Goal: Transaction & Acquisition: Book appointment/travel/reservation

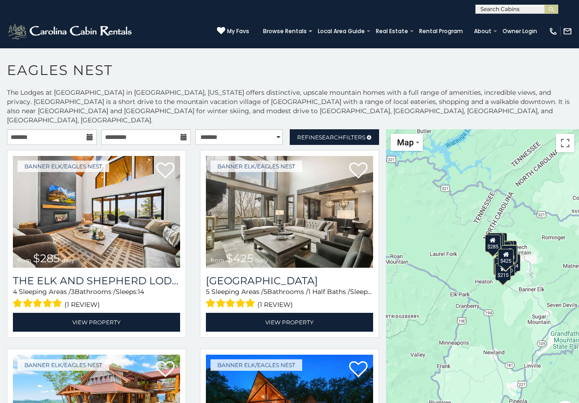
click at [88, 134] on icon at bounding box center [90, 137] width 6 height 6
click at [67, 129] on input "text" at bounding box center [52, 137] width 90 height 16
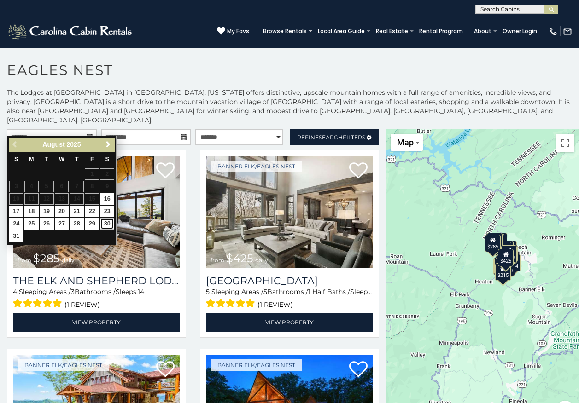
click at [103, 227] on link "30" at bounding box center [107, 224] width 14 height 12
type input "**********"
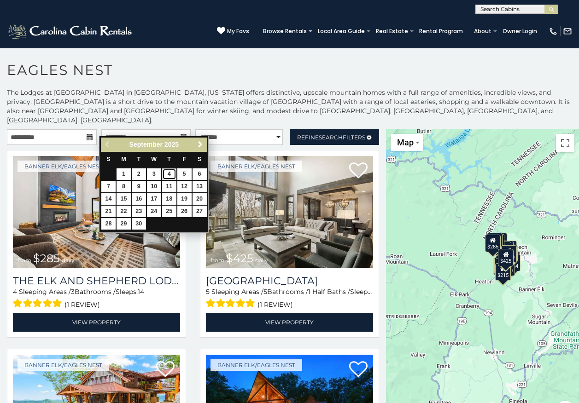
click at [165, 176] on link "4" at bounding box center [169, 174] width 14 height 12
type input "**********"
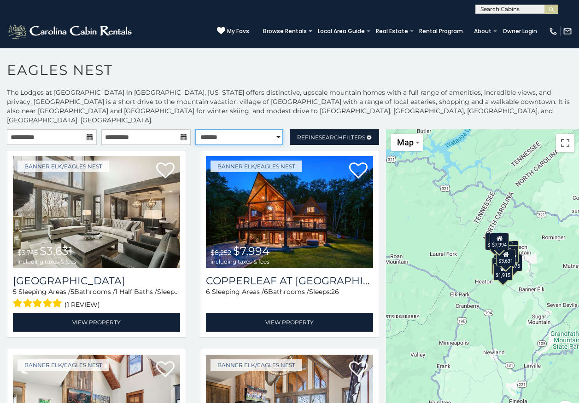
click at [271, 129] on select "**********" at bounding box center [238, 137] width 87 height 16
select select "*********"
click at [195, 129] on select "**********" at bounding box center [238, 137] width 87 height 16
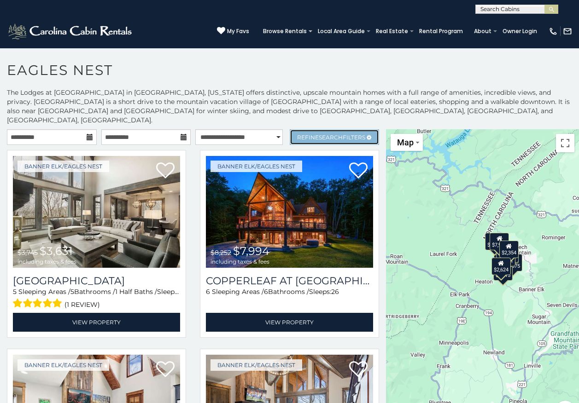
click at [301, 134] on span "Refine Search Filters" at bounding box center [331, 137] width 68 height 7
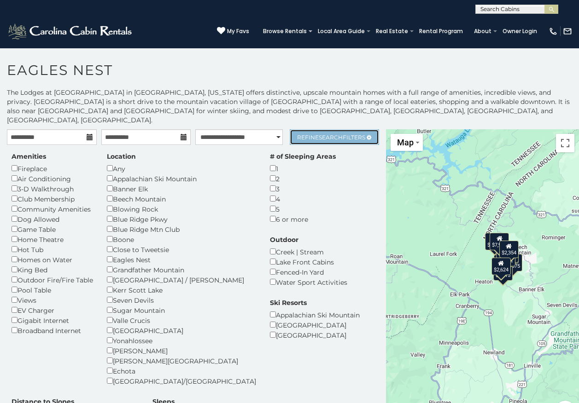
click at [301, 134] on span "Refine Search Filters" at bounding box center [331, 137] width 68 height 7
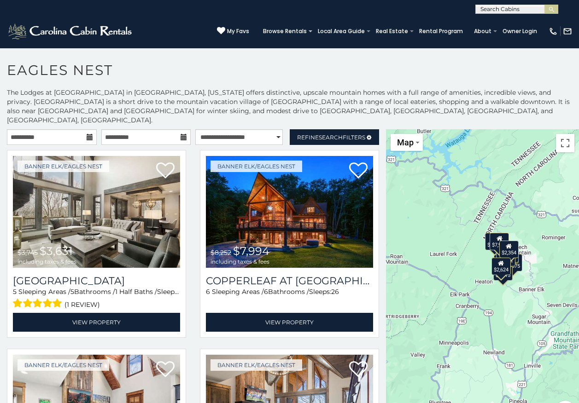
click at [411, 68] on h1 "Eagles Nest" at bounding box center [289, 75] width 579 height 26
click at [85, 133] on input "**********" at bounding box center [52, 137] width 90 height 16
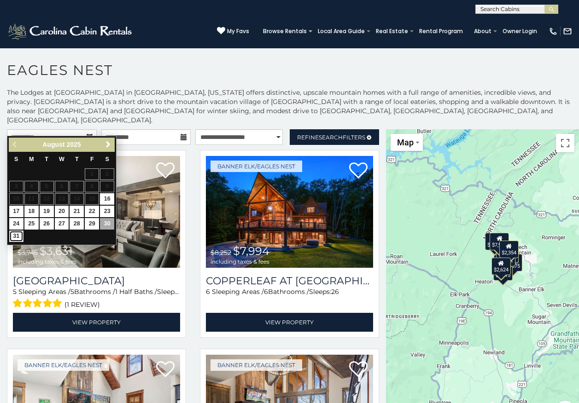
click at [15, 237] on link "31" at bounding box center [16, 237] width 14 height 12
type input "**********"
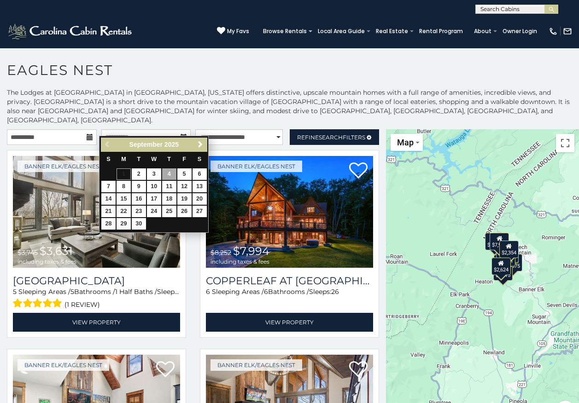
click at [250, 64] on h1 "Eagles Nest" at bounding box center [289, 75] width 579 height 26
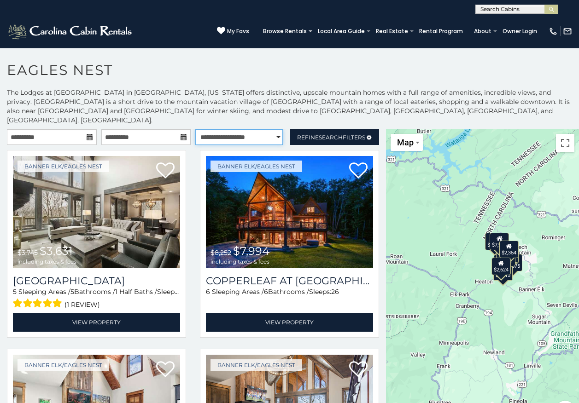
click at [247, 129] on select "**********" at bounding box center [238, 137] width 87 height 16
click at [355, 72] on h1 "Eagles Nest" at bounding box center [289, 75] width 579 height 26
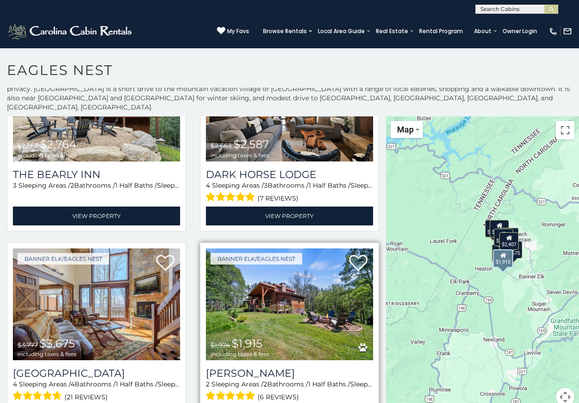
scroll to position [530, 0]
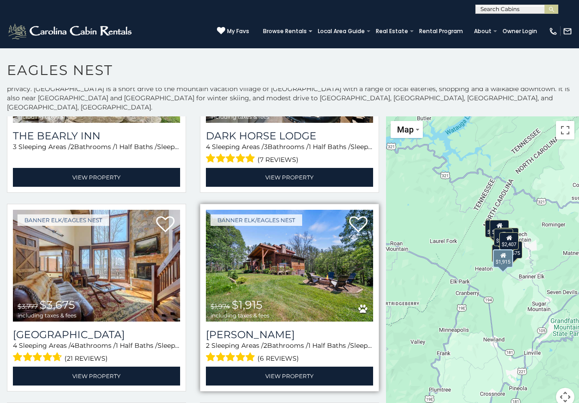
click at [278, 254] on img at bounding box center [289, 266] width 167 height 112
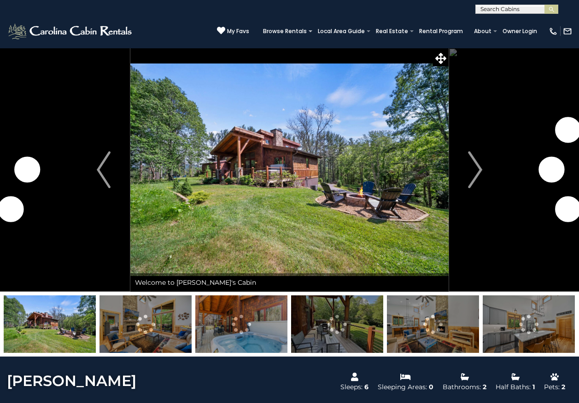
click at [330, 166] on img at bounding box center [289, 170] width 318 height 244
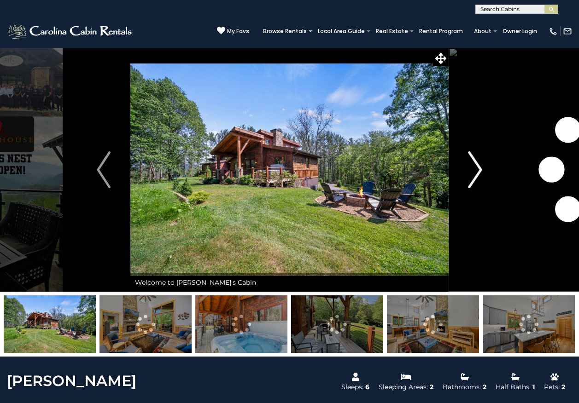
click at [480, 170] on img "Next" at bounding box center [475, 169] width 14 height 37
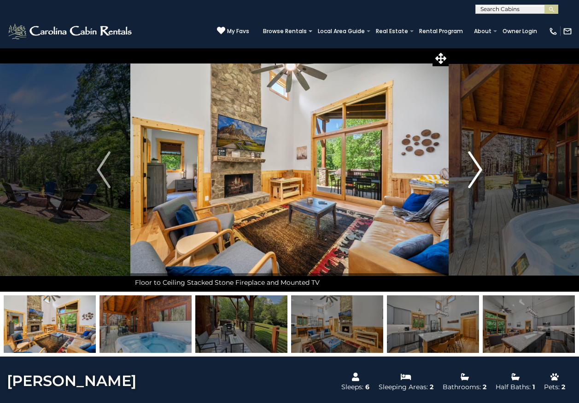
click at [475, 169] on img "Next" at bounding box center [475, 169] width 14 height 37
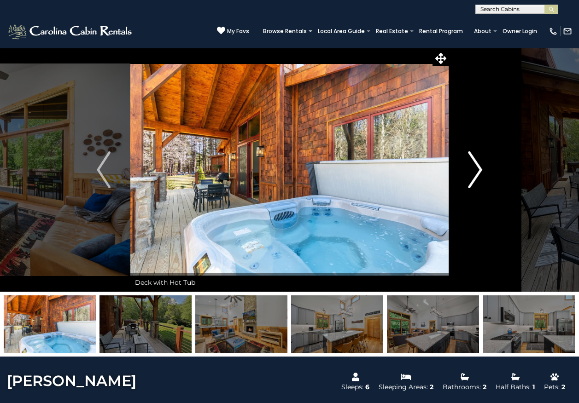
click at [475, 169] on img "Next" at bounding box center [475, 169] width 14 height 37
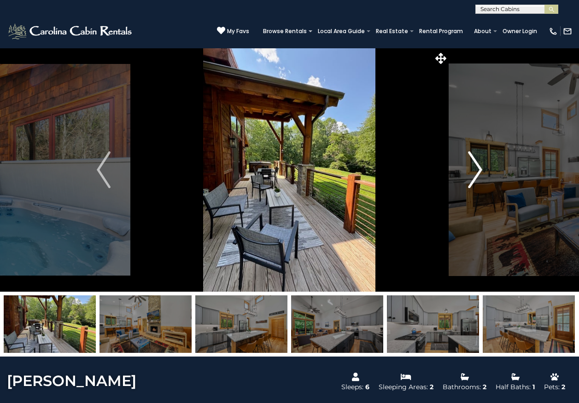
click at [475, 169] on img "Next" at bounding box center [475, 169] width 14 height 37
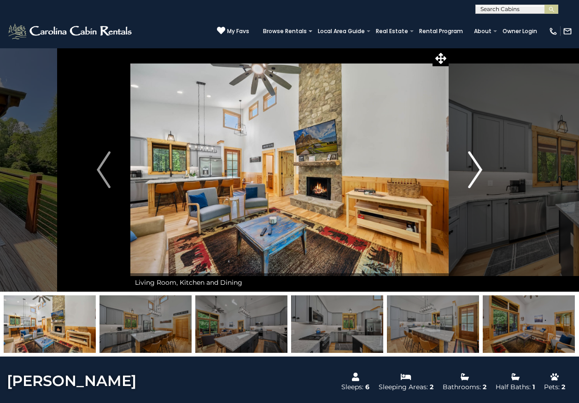
click at [475, 169] on img "Next" at bounding box center [475, 169] width 14 height 37
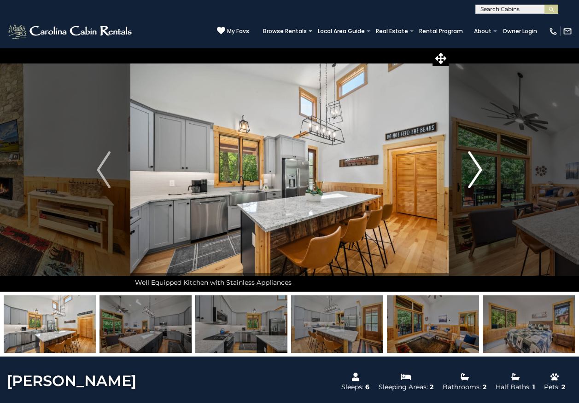
click at [475, 169] on img "Next" at bounding box center [475, 169] width 14 height 37
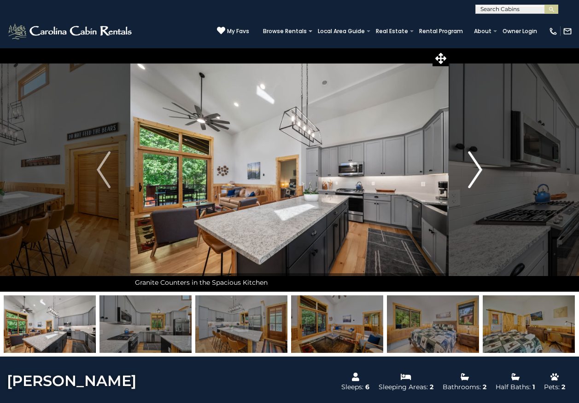
click at [475, 169] on img "Next" at bounding box center [475, 169] width 14 height 37
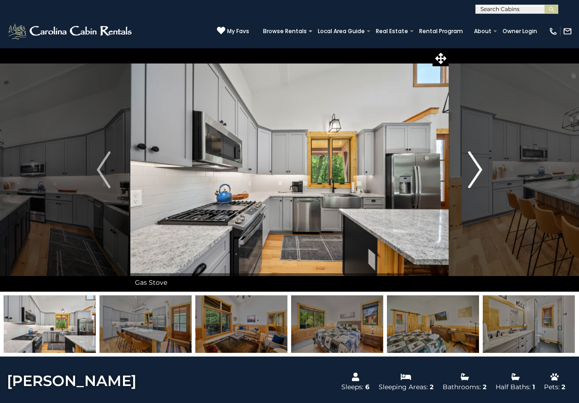
click at [475, 169] on img "Next" at bounding box center [475, 169] width 14 height 37
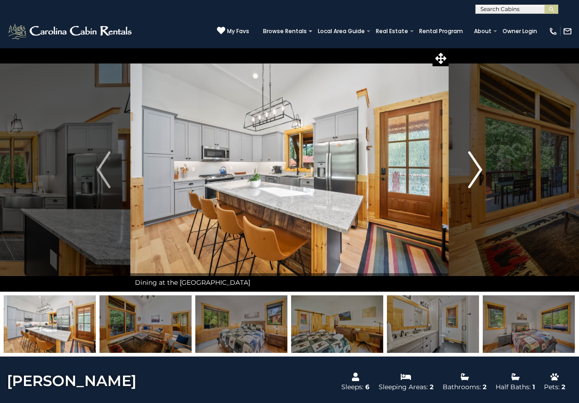
click at [475, 169] on img "Next" at bounding box center [475, 169] width 14 height 37
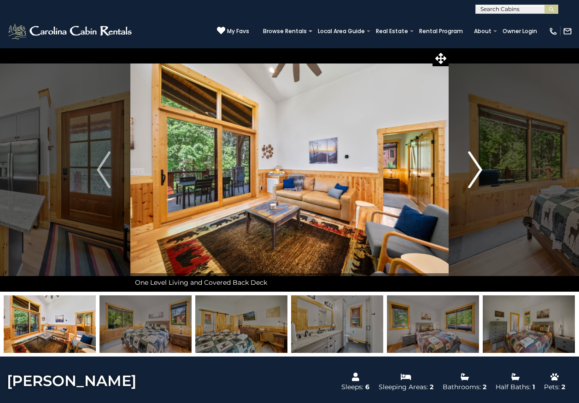
click at [475, 169] on img "Next" at bounding box center [475, 169] width 14 height 37
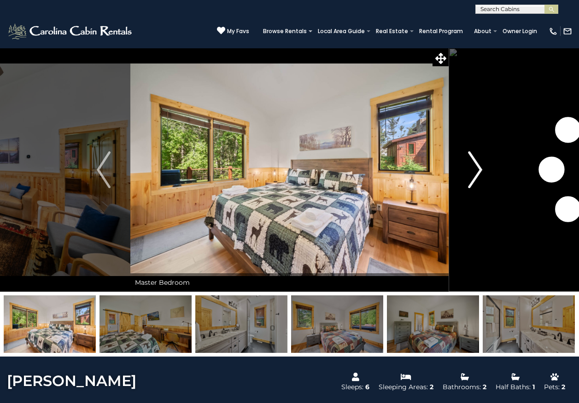
click at [475, 169] on img "Next" at bounding box center [475, 169] width 14 height 37
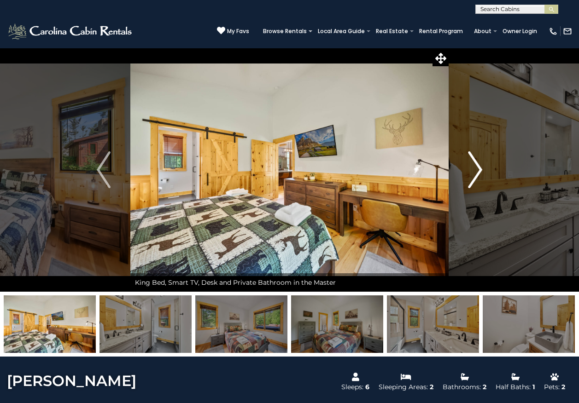
click at [475, 169] on img "Next" at bounding box center [475, 169] width 14 height 37
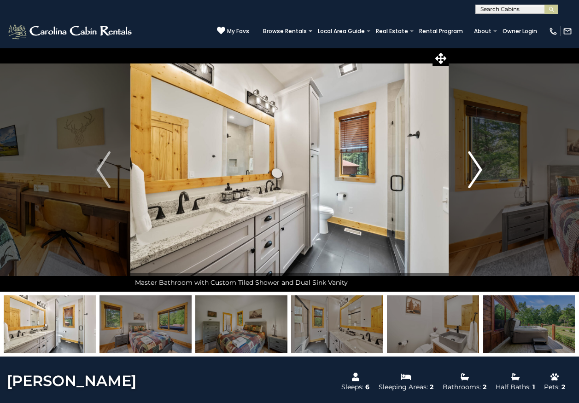
click at [475, 169] on img "Next" at bounding box center [475, 169] width 14 height 37
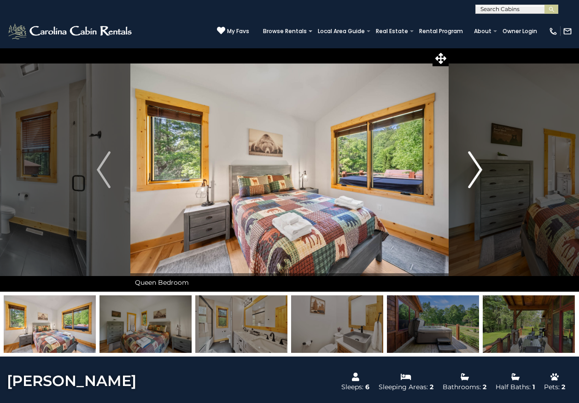
click at [475, 169] on img "Next" at bounding box center [475, 169] width 14 height 37
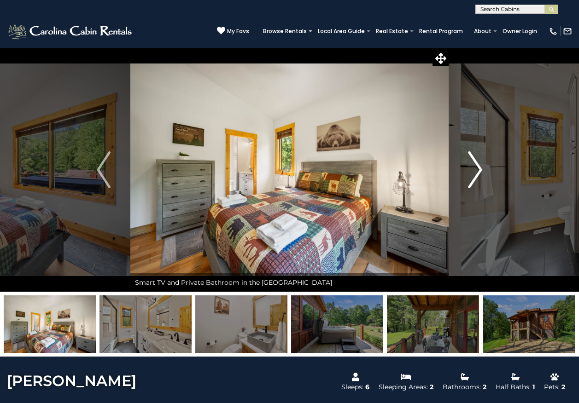
click at [475, 169] on img "Next" at bounding box center [475, 169] width 14 height 37
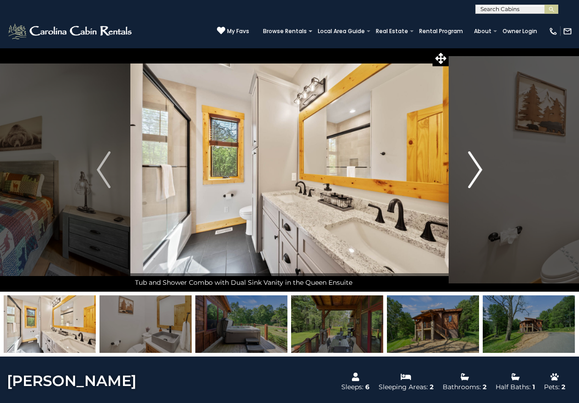
click at [475, 169] on img "Next" at bounding box center [475, 169] width 14 height 37
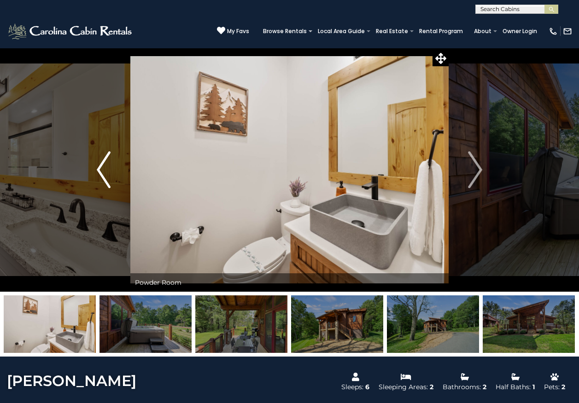
click at [96, 166] on button "Previous" at bounding box center [103, 170] width 53 height 244
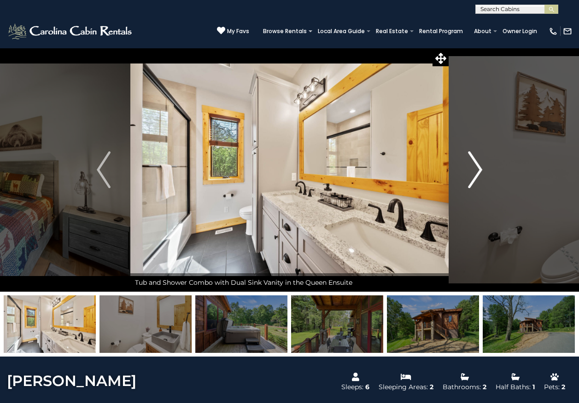
click at [474, 170] on img "Next" at bounding box center [475, 169] width 14 height 37
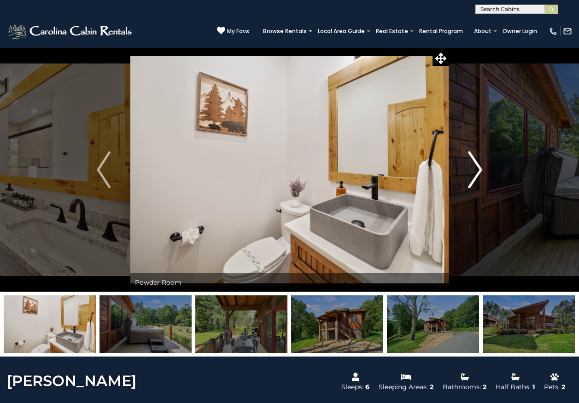
click at [474, 170] on img "Next" at bounding box center [475, 169] width 14 height 37
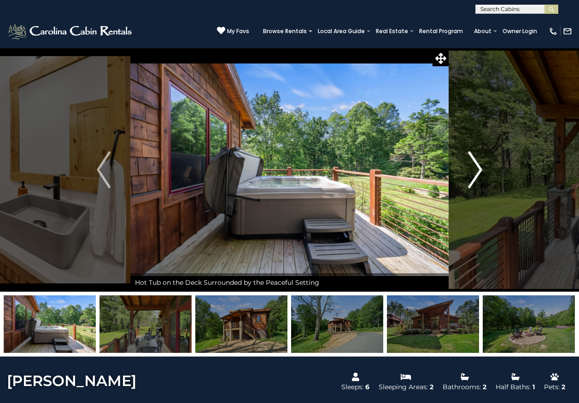
click at [474, 169] on img "Next" at bounding box center [475, 169] width 14 height 37
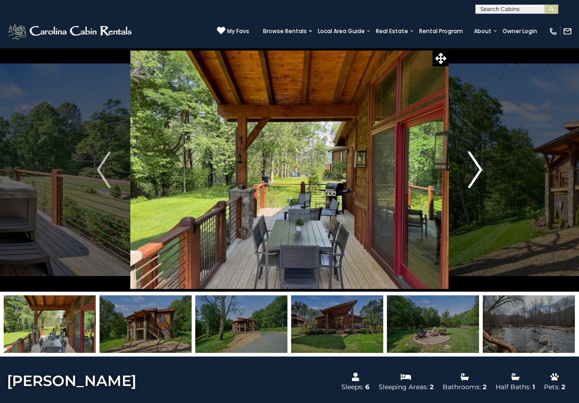
click at [474, 169] on img "Next" at bounding box center [475, 169] width 14 height 37
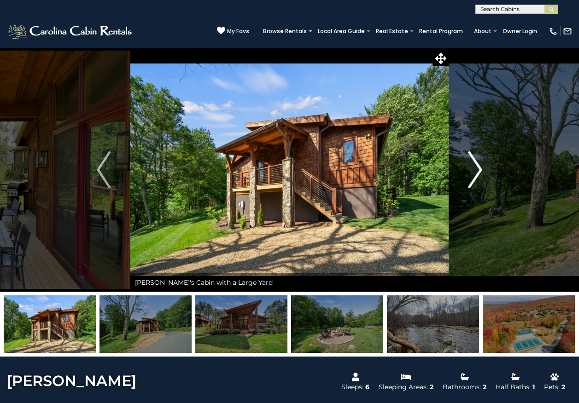
click at [474, 167] on img "Next" at bounding box center [475, 169] width 14 height 37
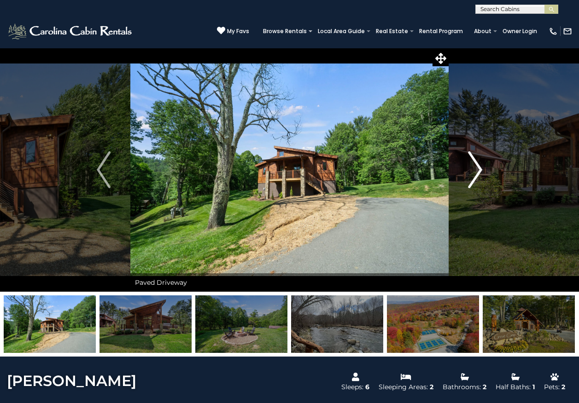
click at [474, 167] on img "Next" at bounding box center [475, 169] width 14 height 37
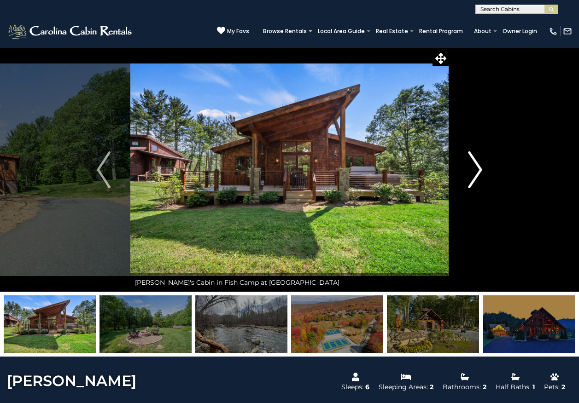
click at [474, 167] on img "Next" at bounding box center [475, 169] width 14 height 37
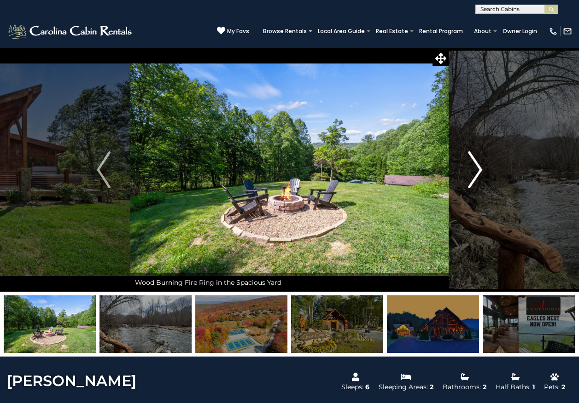
click at [474, 167] on img "Next" at bounding box center [475, 169] width 14 height 37
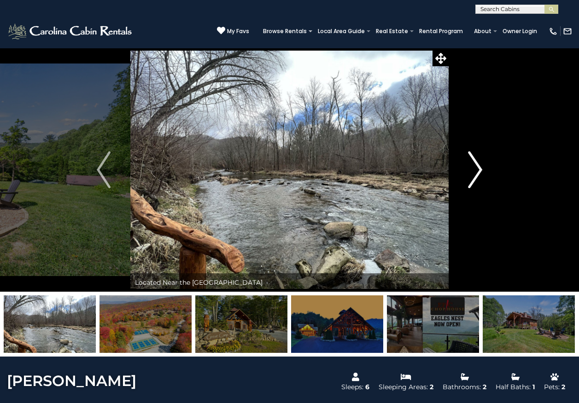
click at [474, 167] on img "Next" at bounding box center [475, 169] width 14 height 37
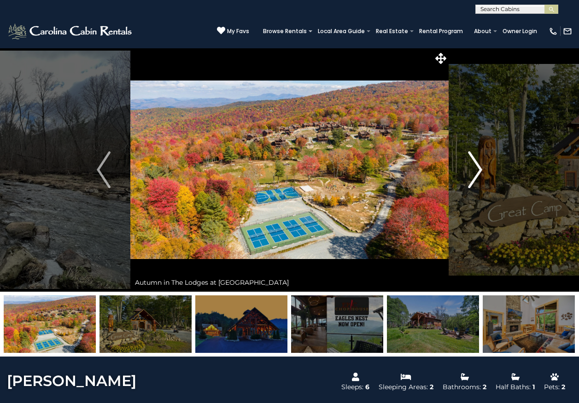
click at [474, 167] on img "Next" at bounding box center [475, 169] width 14 height 37
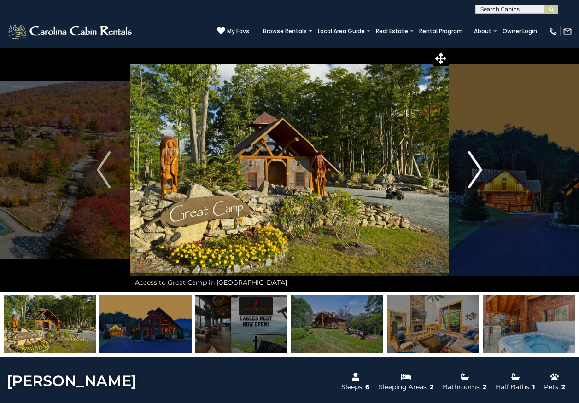
click at [474, 167] on img "Next" at bounding box center [475, 169] width 14 height 37
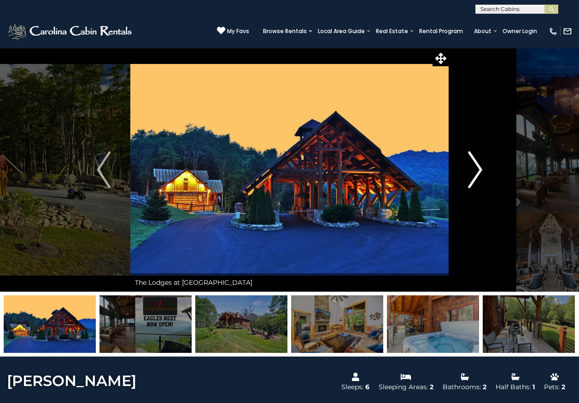
click at [474, 167] on img "Next" at bounding box center [475, 169] width 14 height 37
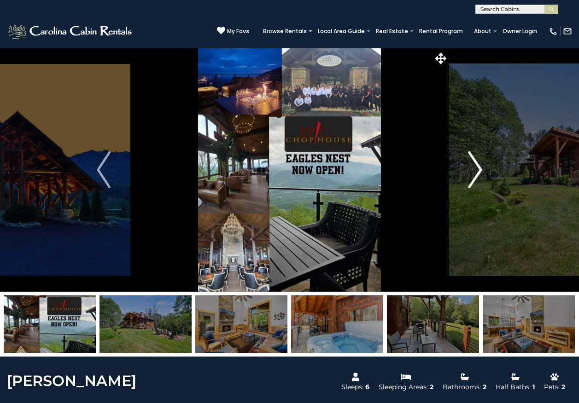
click at [474, 167] on img "Next" at bounding box center [475, 169] width 14 height 37
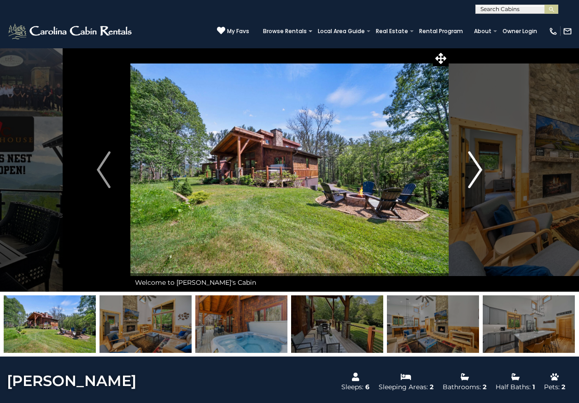
click at [474, 167] on img "Next" at bounding box center [475, 169] width 14 height 37
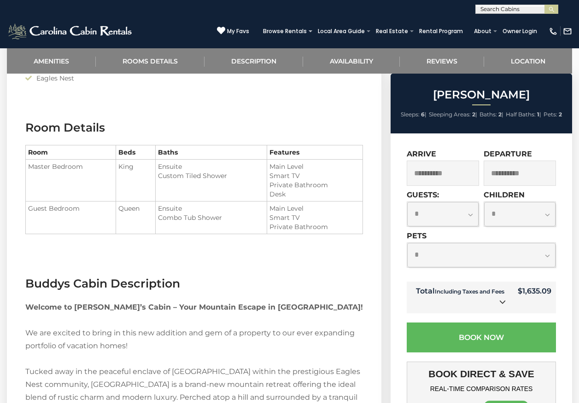
scroll to position [690, 0]
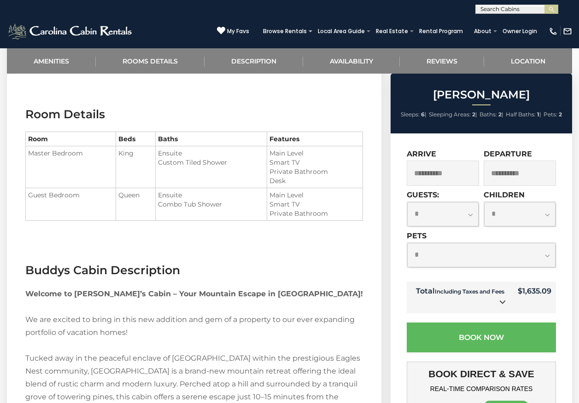
click at [500, 301] on icon at bounding box center [502, 302] width 6 height 6
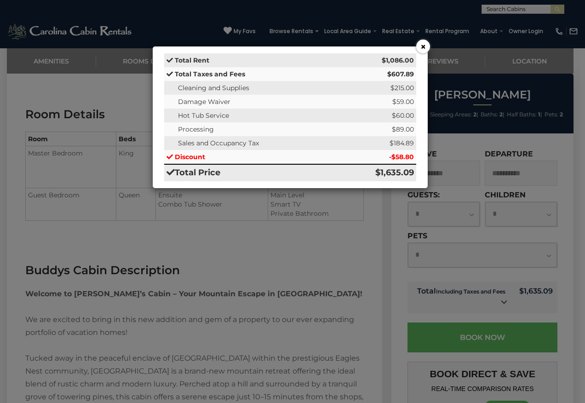
click at [421, 46] on button "×" at bounding box center [424, 47] width 14 height 14
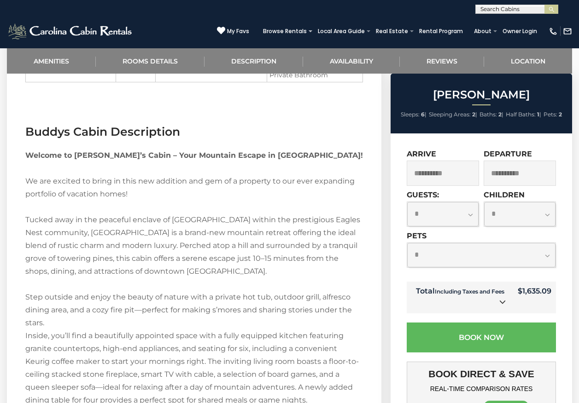
scroll to position [828, 0]
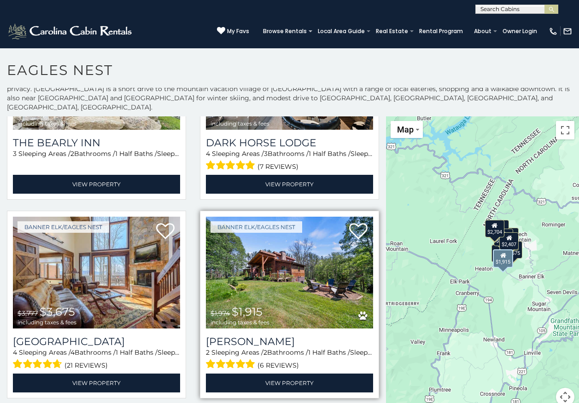
scroll to position [530, 0]
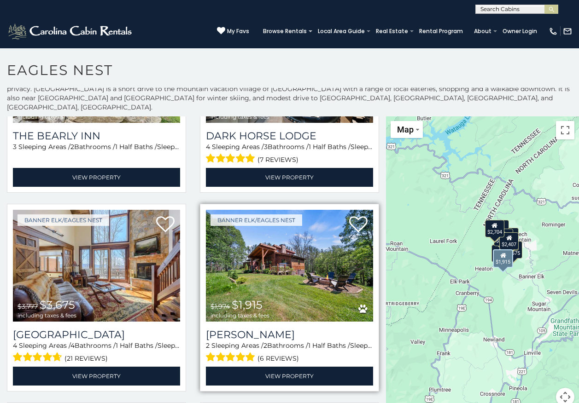
click at [295, 266] on img at bounding box center [289, 266] width 167 height 112
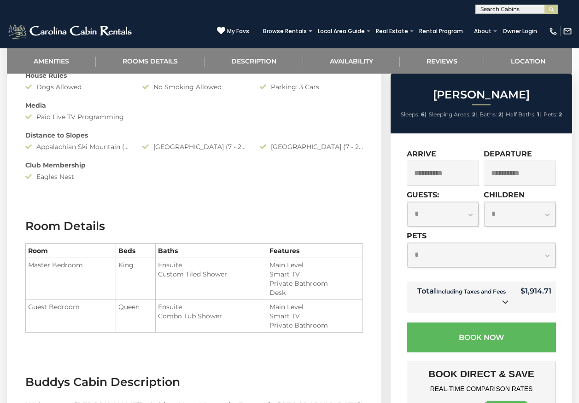
scroll to position [506, 0]
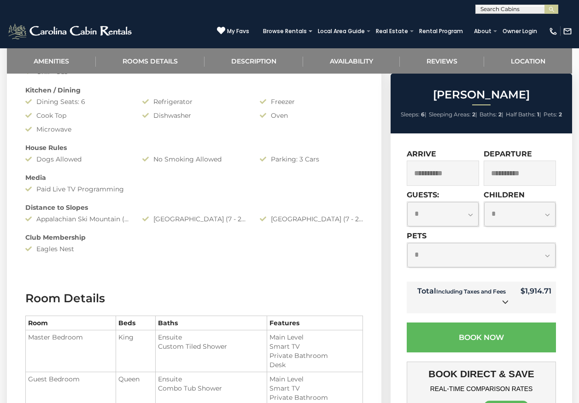
click at [460, 174] on input "**********" at bounding box center [442, 173] width 72 height 25
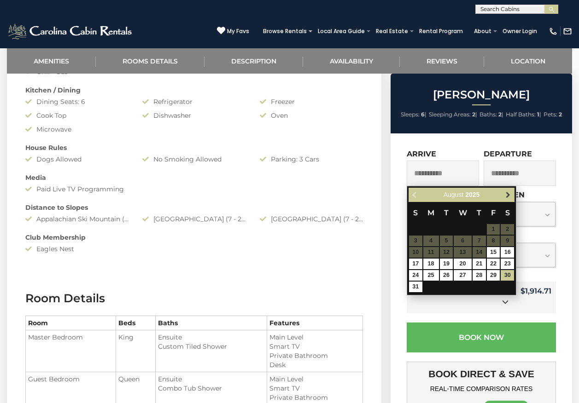
click at [504, 194] on span "Next" at bounding box center [507, 194] width 7 height 7
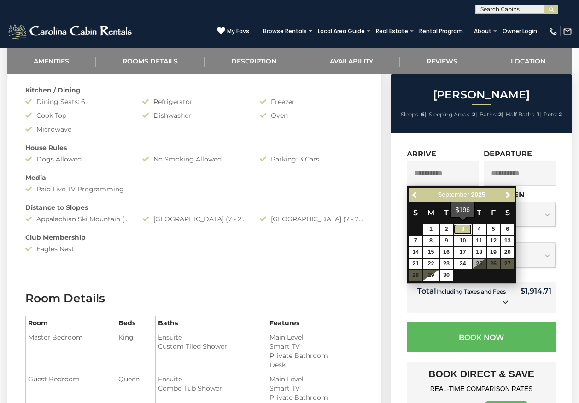
click at [459, 227] on link "3" at bounding box center [461, 229] width 17 height 11
type input "**********"
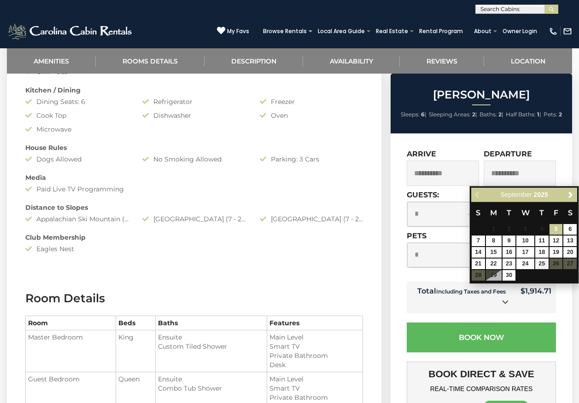
click at [464, 169] on input "**********" at bounding box center [442, 173] width 72 height 25
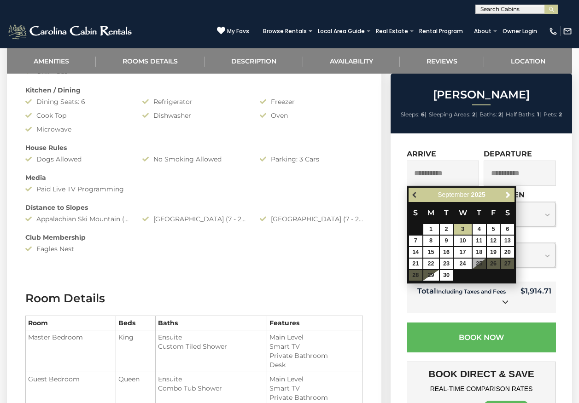
click at [417, 196] on span "Previous" at bounding box center [414, 194] width 7 height 7
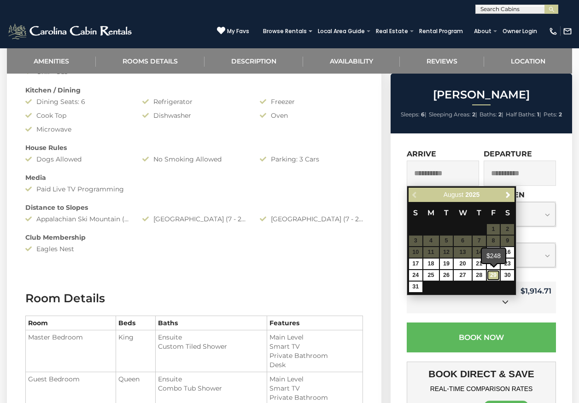
click at [491, 275] on link "29" at bounding box center [492, 275] width 13 height 11
type input "**********"
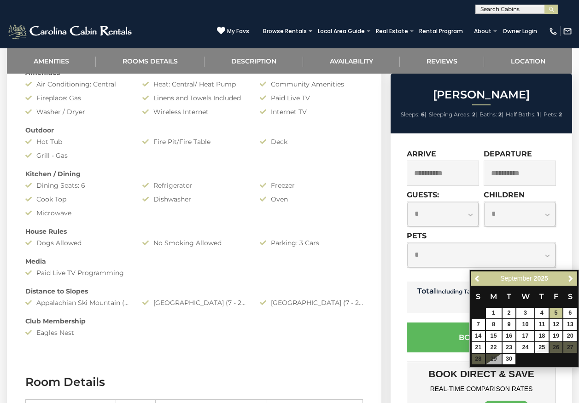
scroll to position [276, 0]
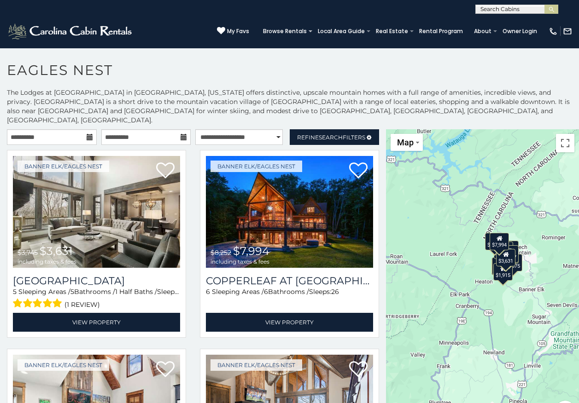
click at [87, 134] on icon at bounding box center [90, 137] width 6 height 6
click at [69, 131] on input "**********" at bounding box center [52, 137] width 90 height 16
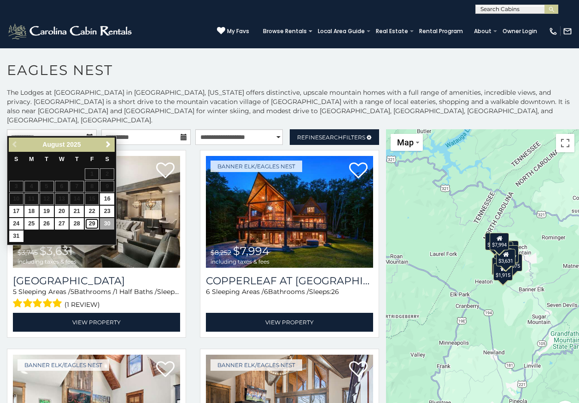
click at [90, 223] on link "29" at bounding box center [92, 224] width 14 height 12
type input "**********"
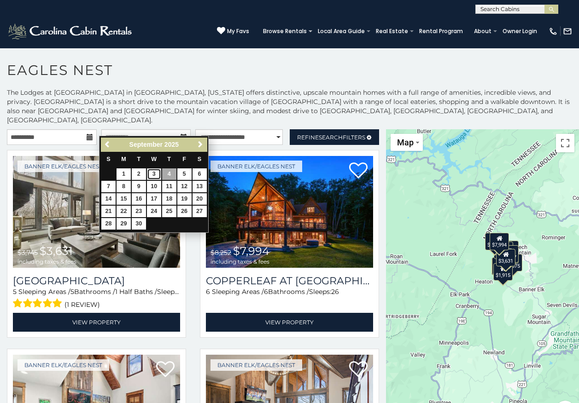
click at [153, 175] on link "3" at bounding box center [154, 174] width 14 height 12
type input "**********"
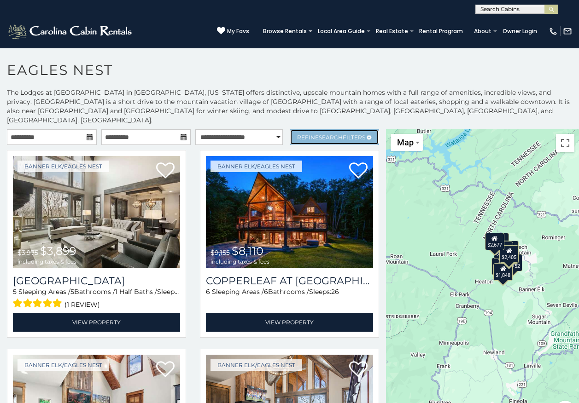
click at [326, 134] on span "Search" at bounding box center [330, 137] width 24 height 7
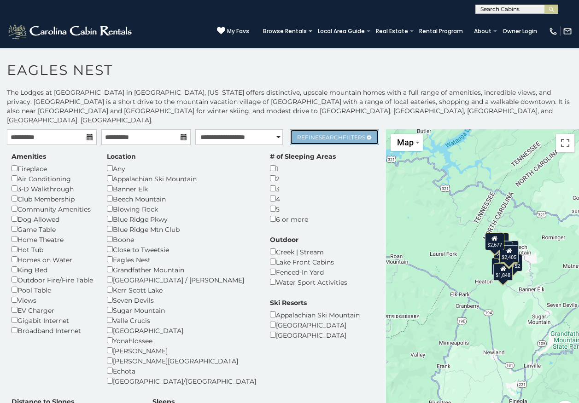
click at [326, 134] on span "Search" at bounding box center [330, 137] width 24 height 7
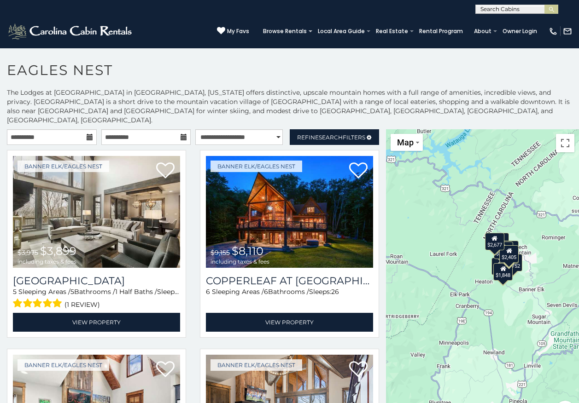
click at [332, 74] on h1 "Eagles Nest" at bounding box center [289, 75] width 579 height 26
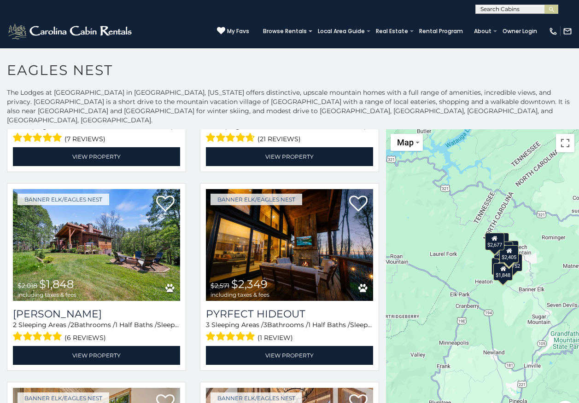
click at [506, 263] on div "$1,848" at bounding box center [502, 271] width 19 height 17
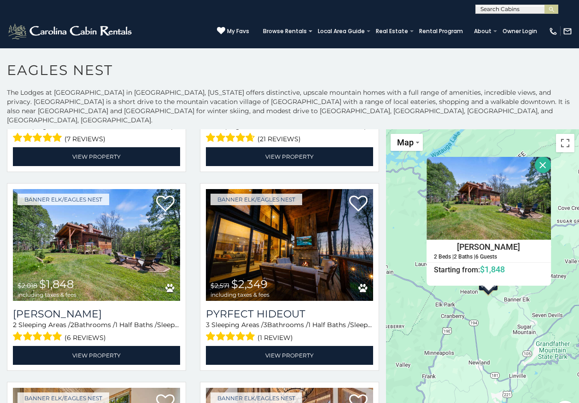
click at [481, 308] on div "$3,899 $8,110 $2,303 $2,546 $2,521 $3,752 $1,848 $2,349 $2,405 $2,677 Buddys Ca…" at bounding box center [482, 279] width 193 height 301
click at [538, 240] on h4 "[PERSON_NAME]" at bounding box center [488, 247] width 123 height 14
click at [542, 157] on button "Close" at bounding box center [542, 165] width 16 height 16
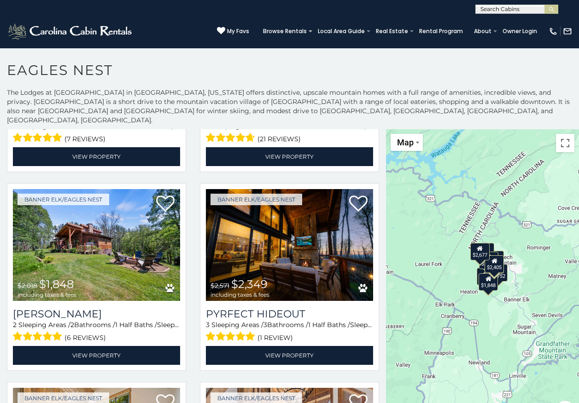
drag, startPoint x: 507, startPoint y: 344, endPoint x: 540, endPoint y: 236, distance: 112.5
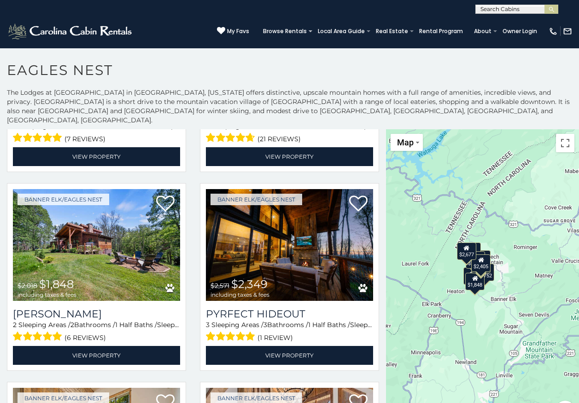
drag, startPoint x: 497, startPoint y: 218, endPoint x: 434, endPoint y: 410, distance: 201.4
click at [434, 403] on html "**********" at bounding box center [289, 204] width 579 height 408
click at [562, 138] on button "Toggle fullscreen view" at bounding box center [565, 143] width 18 height 18
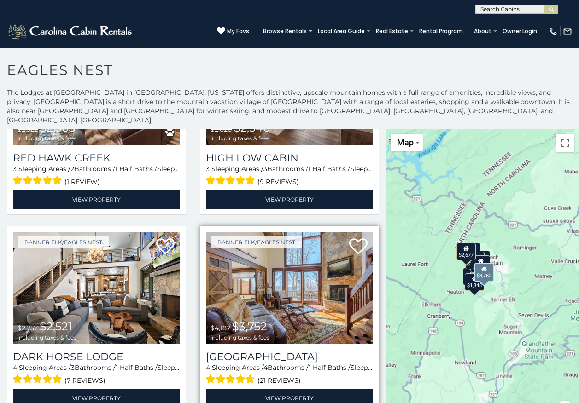
scroll to position [506, 0]
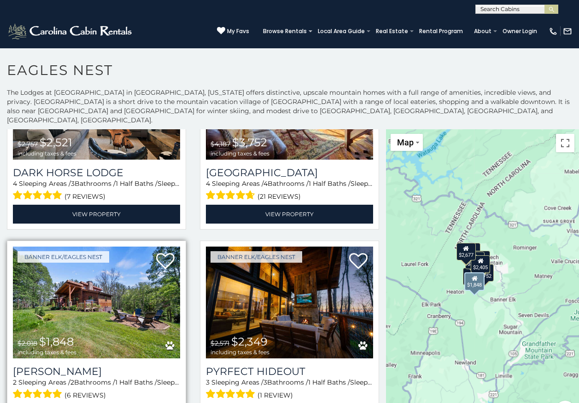
click at [55, 335] on span "$1,848" at bounding box center [56, 341] width 35 height 13
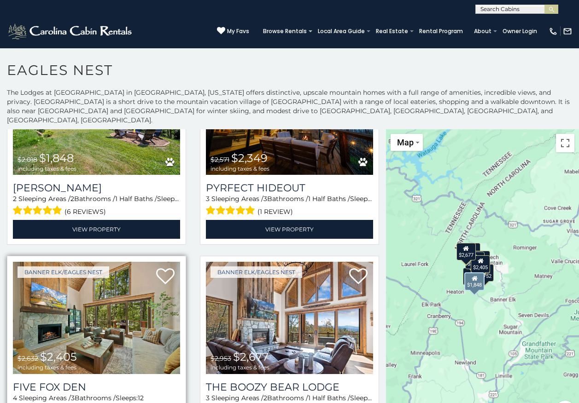
scroll to position [690, 0]
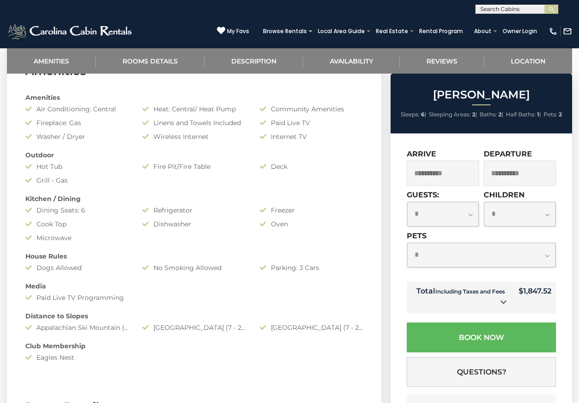
scroll to position [414, 0]
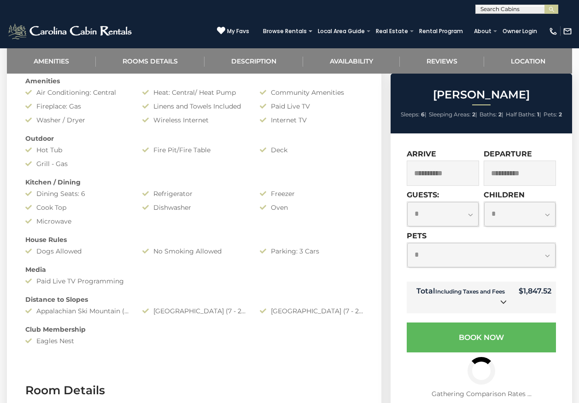
click at [501, 302] on icon at bounding box center [503, 302] width 6 height 6
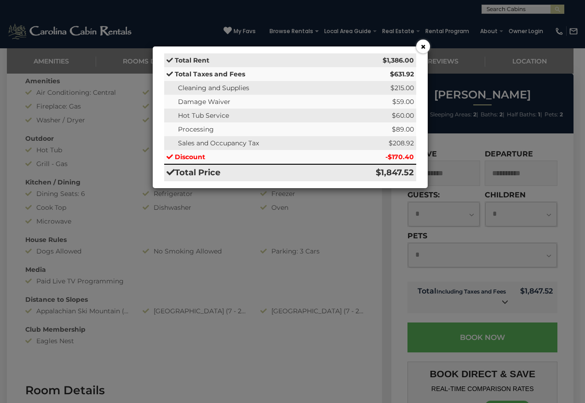
click at [422, 49] on button "×" at bounding box center [424, 47] width 14 height 14
